Goal: Find specific page/section: Find specific page/section

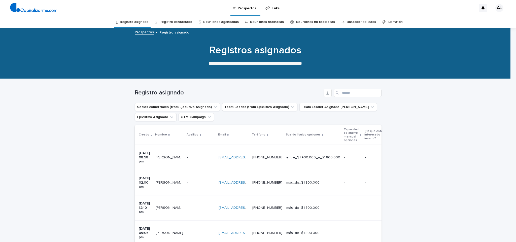
click at [218, 21] on link "Reuniones agendadas" at bounding box center [220, 22] width 35 height 12
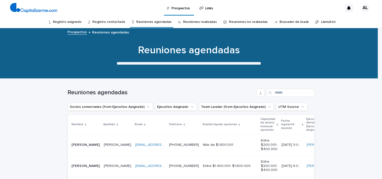
click at [133, 160] on td "[EMAIL_ADDRESS][DOMAIN_NAME] [EMAIL_ADDRESS][DOMAIN_NAME]" at bounding box center [150, 166] width 34 height 21
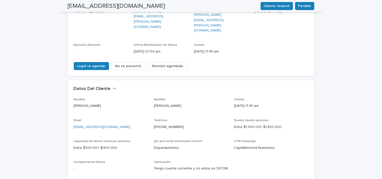
scroll to position [85, 0]
